Goal: Information Seeking & Learning: Learn about a topic

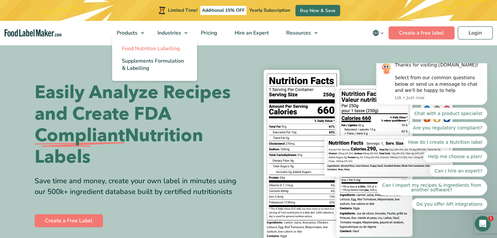
click at [152, 49] on span "Food Nutrition Labelling" at bounding box center [151, 48] width 58 height 7
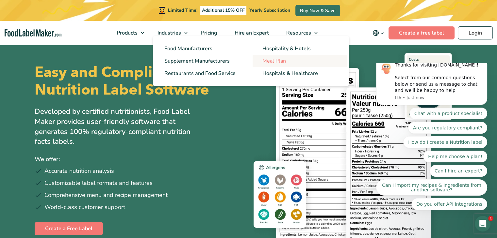
click at [286, 62] on span "Meal Plan" at bounding box center [274, 60] width 24 height 7
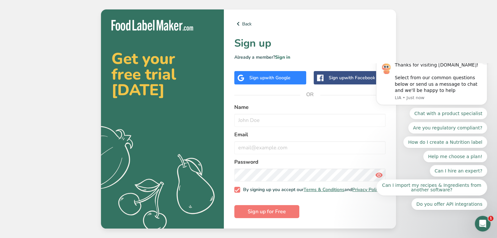
click at [487, 64] on button "Dismiss notification" at bounding box center [485, 60] width 8 height 8
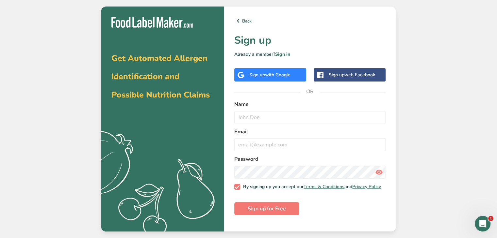
drag, startPoint x: 0, startPoint y: 0, endPoint x: 443, endPoint y: 47, distance: 445.6
click at [443, 47] on div "Get Automated Allergen Identification and Possible Nutrition Claims .a{fill:#f5…" at bounding box center [248, 119] width 497 height 238
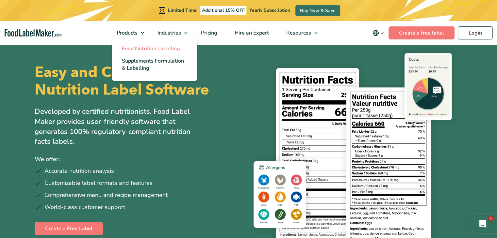
click at [138, 48] on span "Food Nutrition Labelling" at bounding box center [151, 48] width 58 height 7
